Goal: Task Accomplishment & Management: Use online tool/utility

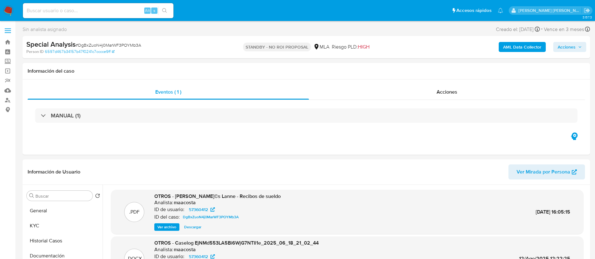
select select "10"
paste input "oqvZh9FgntqoJe1IXx1o32qk"
drag, startPoint x: 0, startPoint y: 0, endPoint x: 109, endPoint y: 14, distance: 110.3
click at [109, 14] on input "oqvZh9FgntqoJe1IXx1o32qk" at bounding box center [98, 11] width 150 height 8
type input "oqvZh9FgntqoJe1IXx1o32qk"
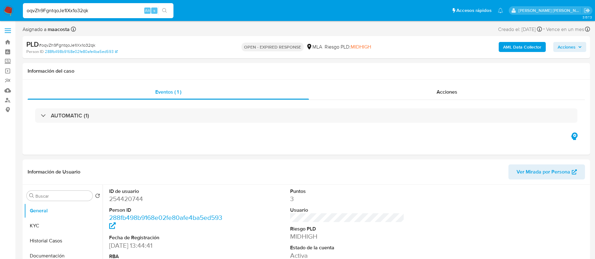
select select "10"
click at [109, 14] on input "oqvZh9FgntqoJe1IXx1o32qk" at bounding box center [98, 11] width 150 height 8
paste input "pmgyV1Kwud2YDnQcI6S6lTrA"
type input "pmgyV1Kwud2YDnQcI6S6lTrA"
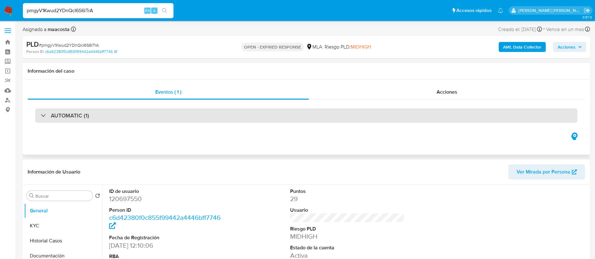
select select "10"
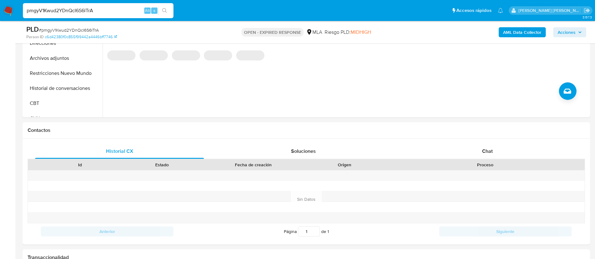
scroll to position [208, 0]
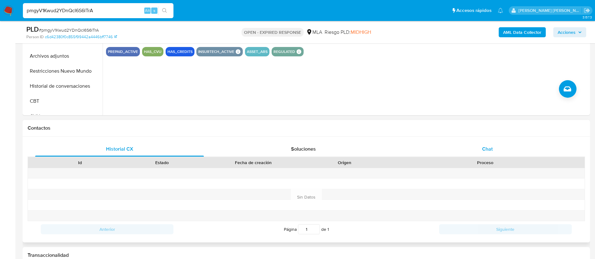
click at [483, 146] on span "Chat" at bounding box center [487, 148] width 11 height 7
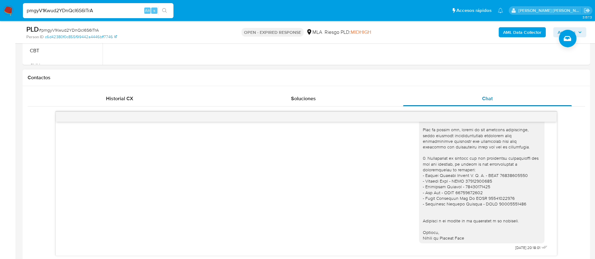
scroll to position [235, 0]
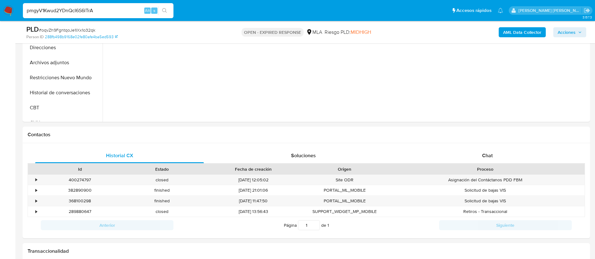
scroll to position [287, 0]
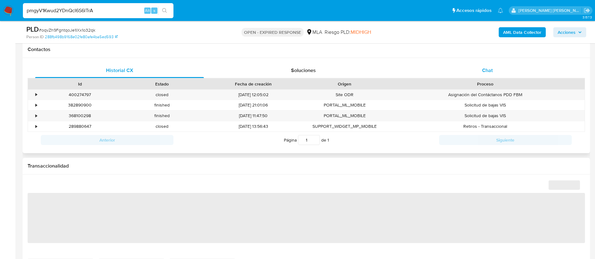
select select "10"
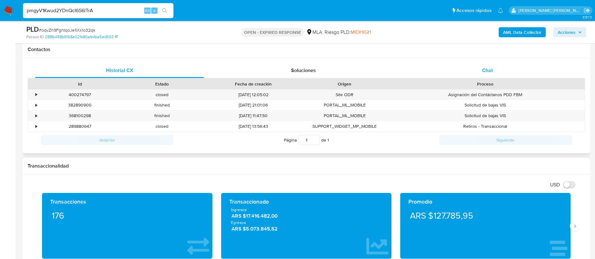
click at [488, 76] on div "Chat" at bounding box center [487, 70] width 169 height 15
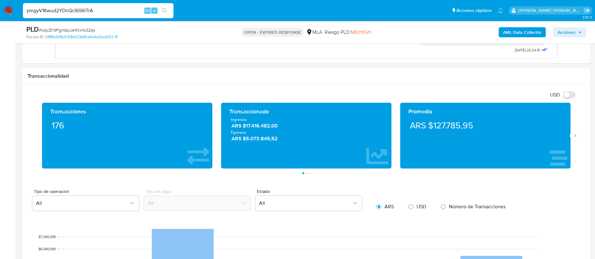
scroll to position [457, 0]
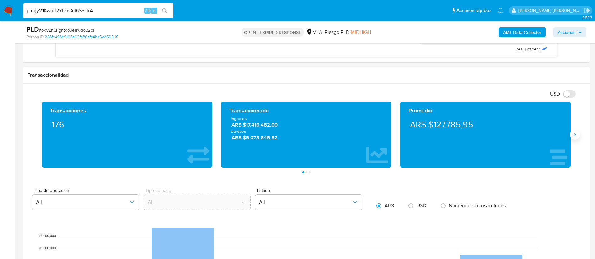
click at [572, 133] on icon "Siguiente" at bounding box center [574, 134] width 5 height 5
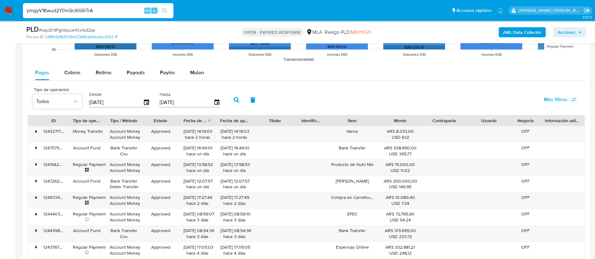
scroll to position [737, 0]
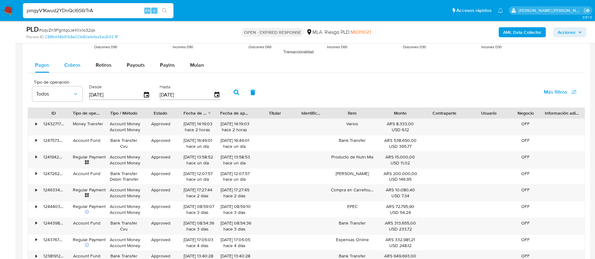
click at [73, 61] on div "Cobros" at bounding box center [72, 65] width 16 height 15
select select "10"
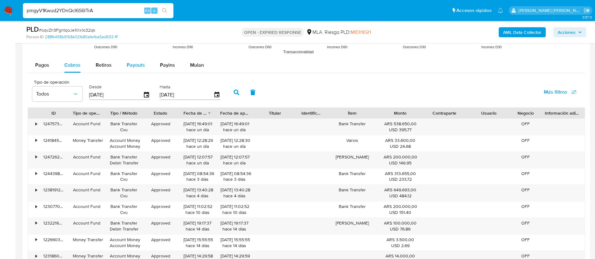
click at [123, 67] on button "Payouts" at bounding box center [135, 65] width 33 height 15
select select "10"
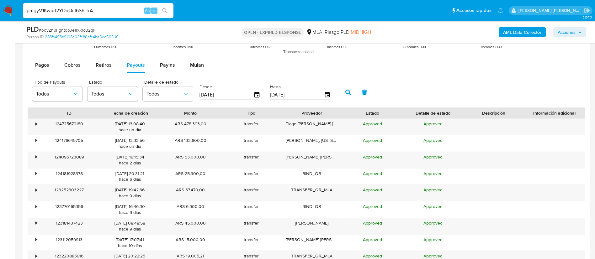
type button "3"
paste input "57360412"
click at [106, 9] on input "57360412" at bounding box center [98, 11] width 150 height 8
type input "57360412"
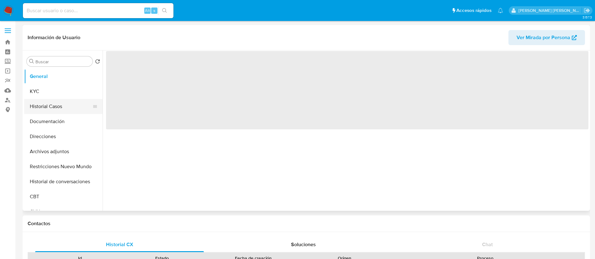
click at [61, 108] on button "Historial Casos" at bounding box center [60, 106] width 73 height 15
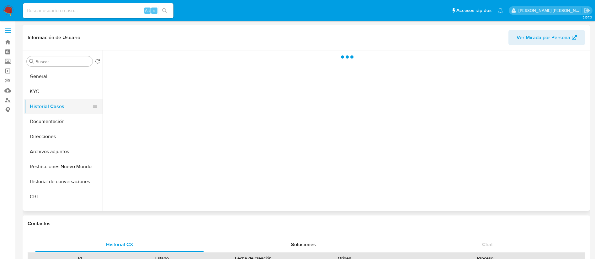
select select "10"
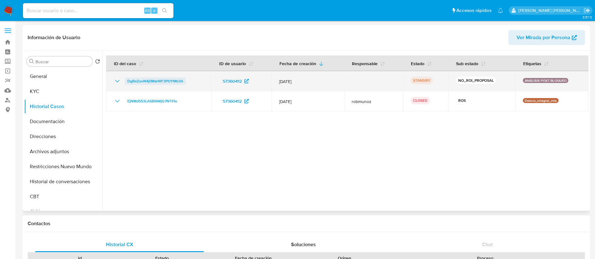
click at [134, 80] on span "DgBxZuoN4j0MarWF3POYMb3A" at bounding box center [155, 81] width 56 height 8
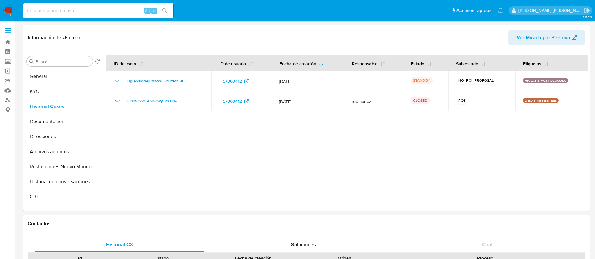
paste input "oscXKrg3GhybFEe782FkbMBo"
click at [83, 9] on input "oscXKrg3GhybFEe782FkbMBo" at bounding box center [98, 11] width 150 height 8
type input "oscXKrg3GhybFEe782FkbMBo"
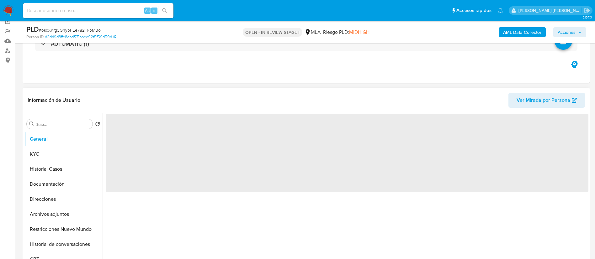
scroll to position [50, 0]
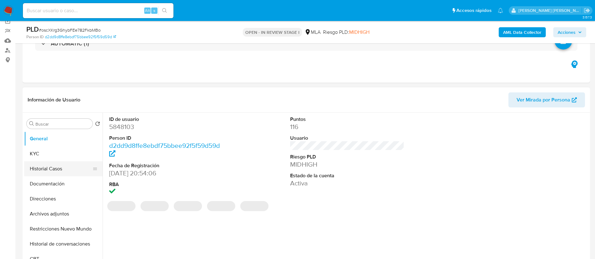
click at [43, 173] on button "Historial Casos" at bounding box center [60, 168] width 73 height 15
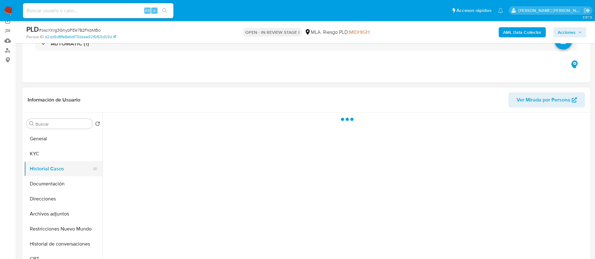
select select "10"
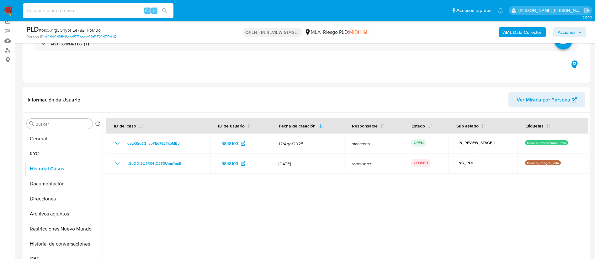
click at [120, 14] on input at bounding box center [98, 11] width 150 height 8
paste input "3ojg3n7F4kzR6VI1YYKKsYu7"
type input "3ojg3n7F4kzR6VI1YYKKsYu7"
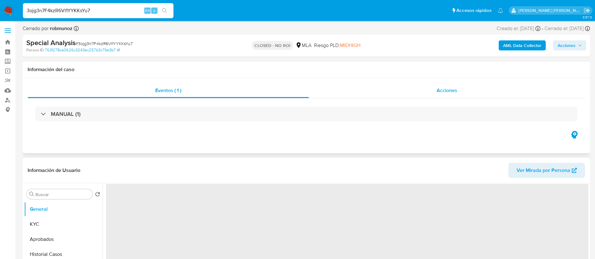
click at [434, 86] on div "Acciones" at bounding box center [447, 90] width 276 height 15
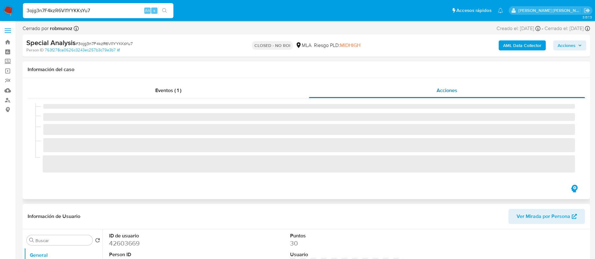
select select "10"
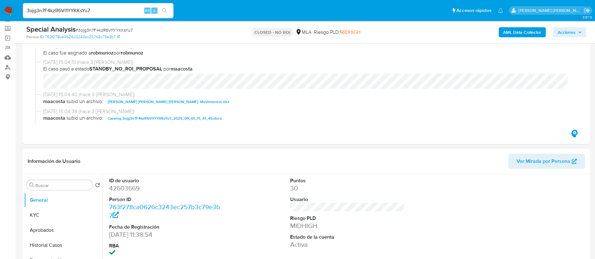
scroll to position [38, 0]
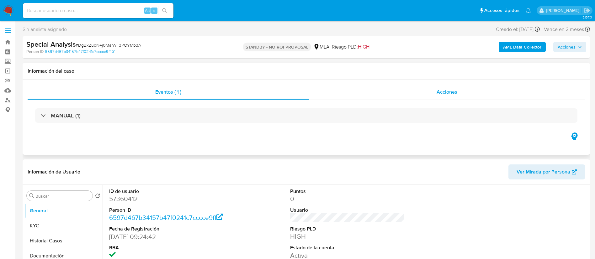
click at [465, 93] on div "Acciones" at bounding box center [447, 92] width 276 height 15
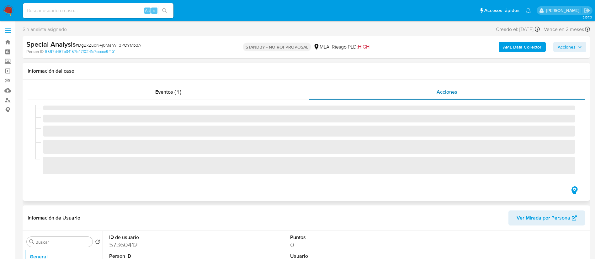
select select "10"
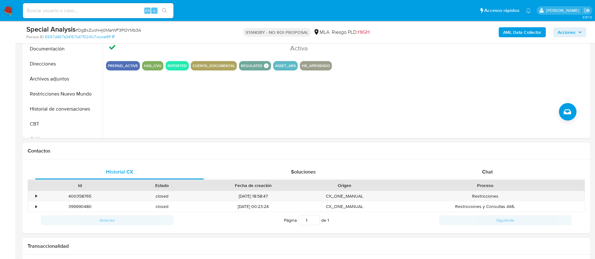
scroll to position [290, 0]
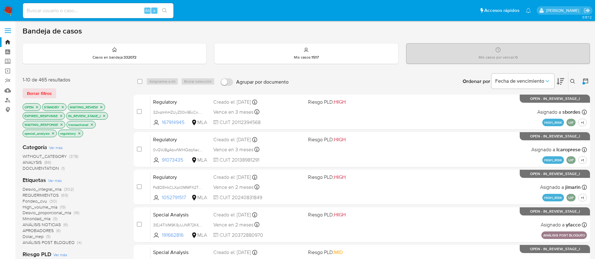
click at [585, 82] on icon at bounding box center [585, 81] width 6 height 6
click at [585, 81] on icon at bounding box center [585, 81] width 6 height 6
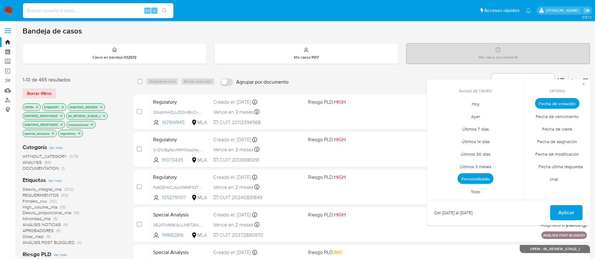
click at [475, 193] on span "Todo" at bounding box center [475, 191] width 23 height 13
click at [60, 242] on span "ANÁLISIS POST BLOQUEO" at bounding box center [49, 243] width 52 height 6
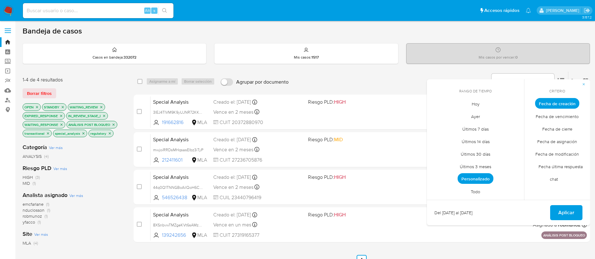
click at [131, 203] on div "1-4 de 4 resultados Borrar filtros OPEN STANDBY WAITING_REVIEW EXPIRED_RESPONSE…" at bounding box center [306, 226] width 567 height 310
click at [580, 85] on button "button" at bounding box center [583, 84] width 13 height 10
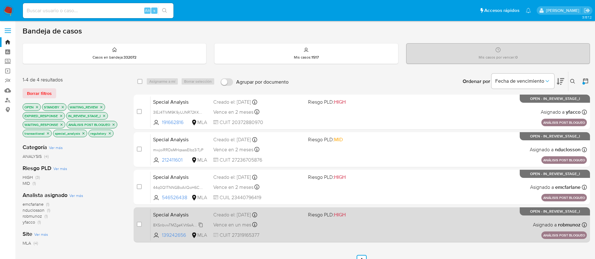
click at [189, 225] on span "8XSnbvwTMZgeKVt6sAMz2EW0" at bounding box center [181, 224] width 56 height 7
click at [176, 219] on div "Special Analysis 8XSnbvwTMZgeKVt6sAMz2EW0 Copiado Copiado 139242656 MLA Riesgo …" at bounding box center [368, 225] width 436 height 32
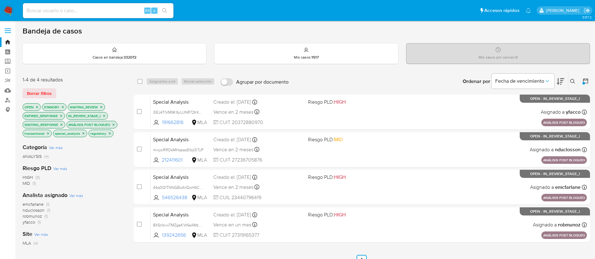
click at [113, 124] on icon "close-filter" at bounding box center [114, 125] width 4 height 4
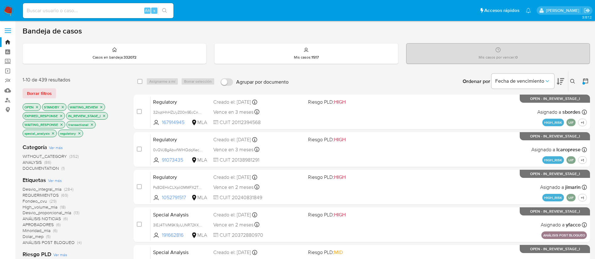
click at [586, 79] on icon at bounding box center [585, 80] width 5 height 5
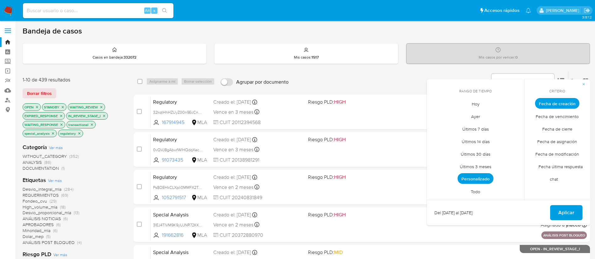
click at [477, 192] on span "Todo" at bounding box center [475, 191] width 23 height 13
click at [559, 211] on span "Aplicar" at bounding box center [566, 213] width 16 height 14
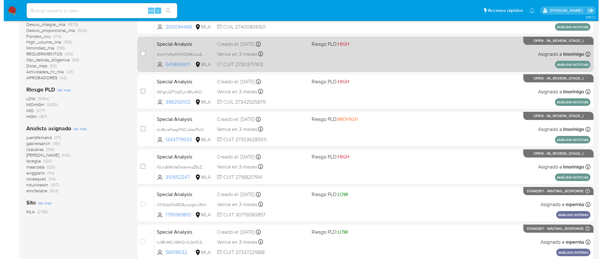
scroll to position [236, 0]
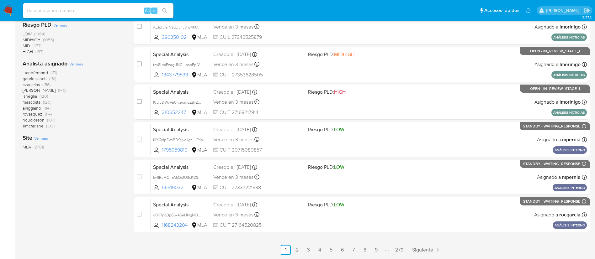
click at [77, 63] on span "Ver más" at bounding box center [76, 64] width 14 height 6
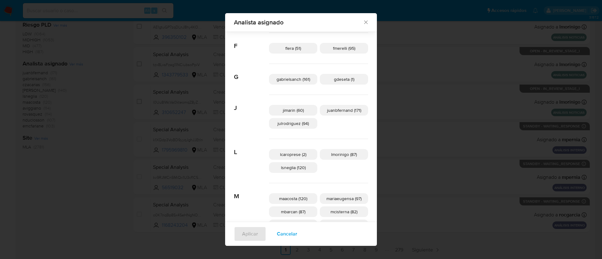
scroll to position [116, 0]
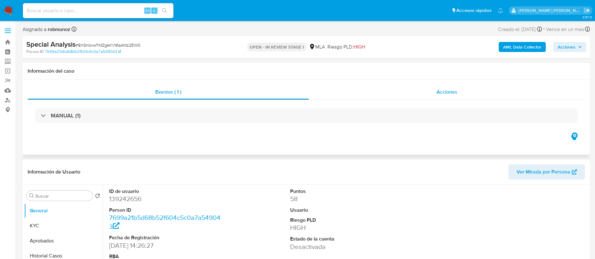
click at [444, 94] on span "Acciones" at bounding box center [446, 91] width 21 height 7
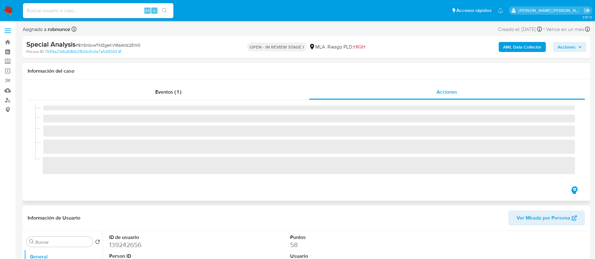
select select "10"
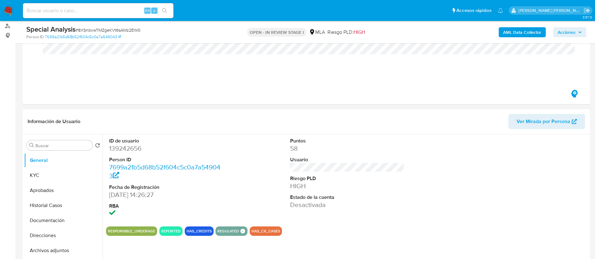
scroll to position [83, 0]
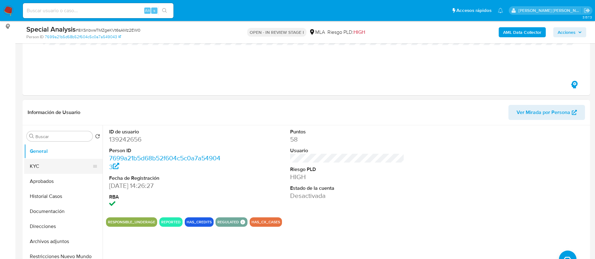
click at [49, 166] on button "KYC" at bounding box center [60, 166] width 73 height 15
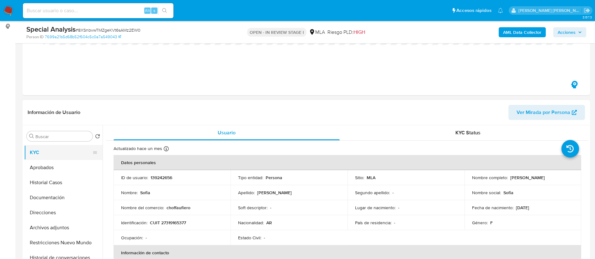
scroll to position [17, 0]
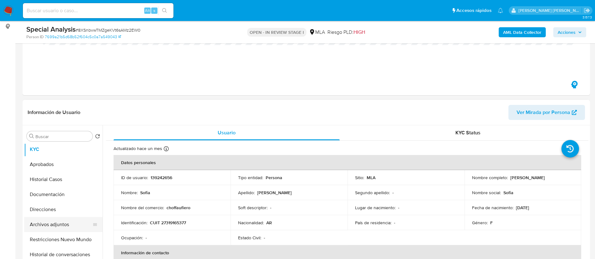
click at [49, 226] on button "Archivos adjuntos" at bounding box center [60, 224] width 73 height 15
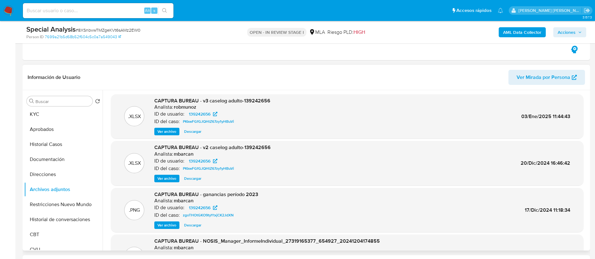
scroll to position [0, 0]
